Goal: Book appointment/travel/reservation

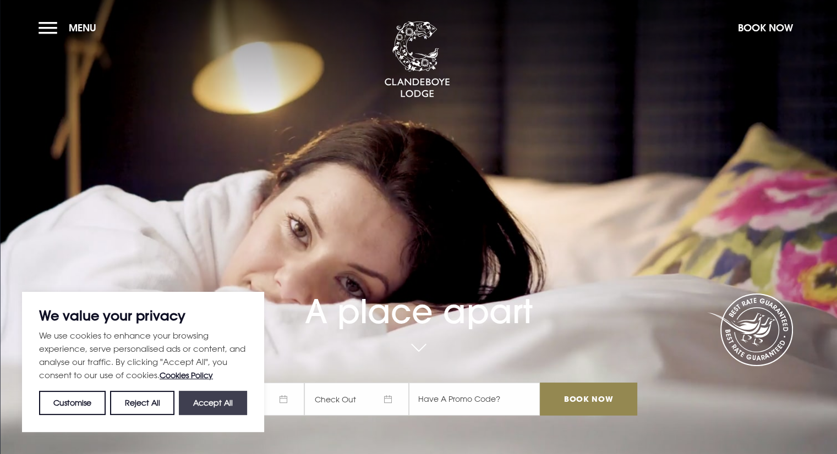
click at [212, 399] on button "Accept All" at bounding box center [213, 403] width 68 height 24
checkbox input "true"
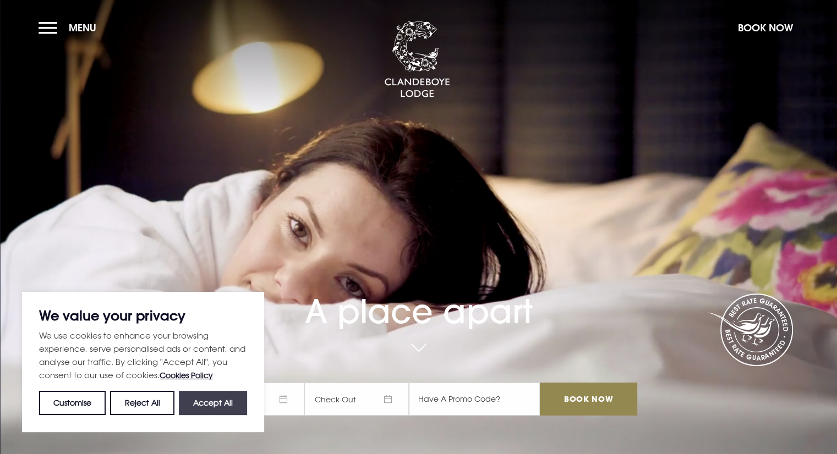
checkbox input "true"
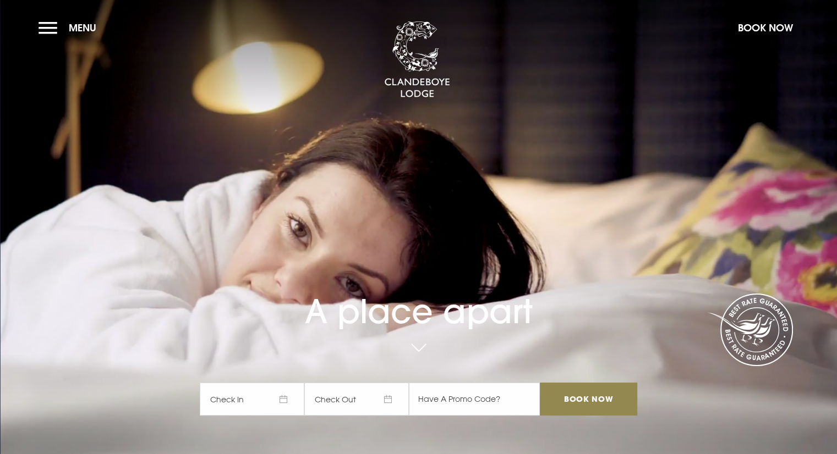
click at [284, 405] on span "Check In" at bounding box center [252, 399] width 105 height 33
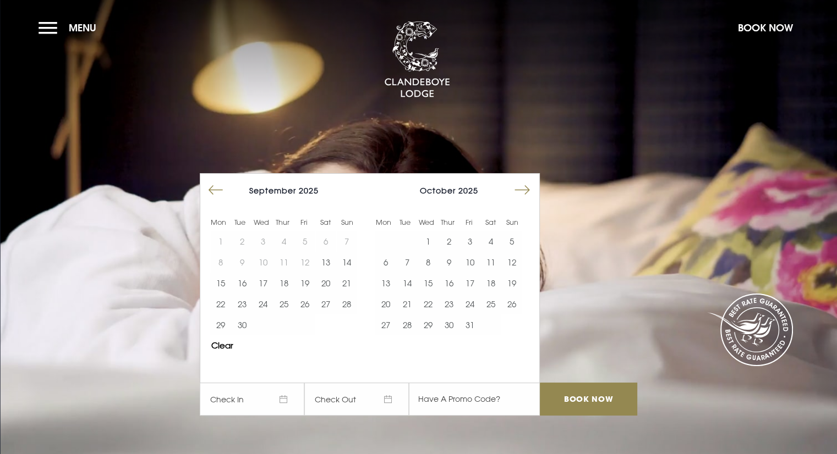
click at [533, 184] on button "Move forward to switch to the next month." at bounding box center [522, 190] width 21 height 21
click at [533, 185] on button "Move forward to switch to the next month." at bounding box center [522, 190] width 21 height 21
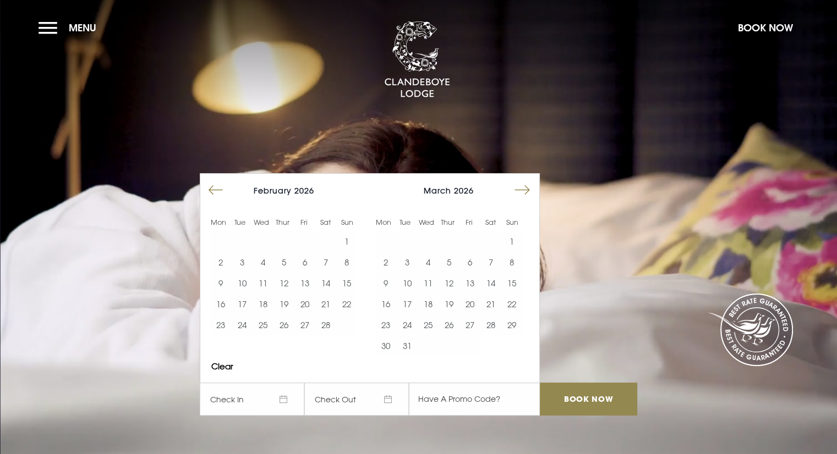
click at [533, 185] on button "Move forward to switch to the next month." at bounding box center [522, 190] width 21 height 21
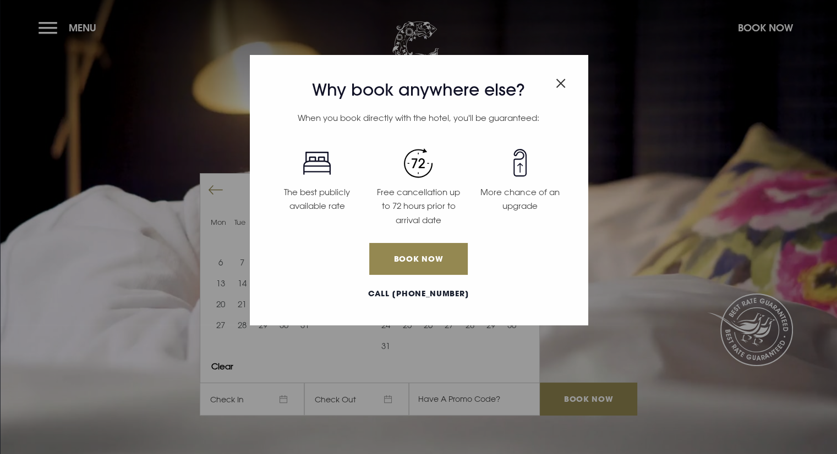
click at [559, 86] on img "Close modal" at bounding box center [561, 83] width 10 height 9
